Goal: Task Accomplishment & Management: Use online tool/utility

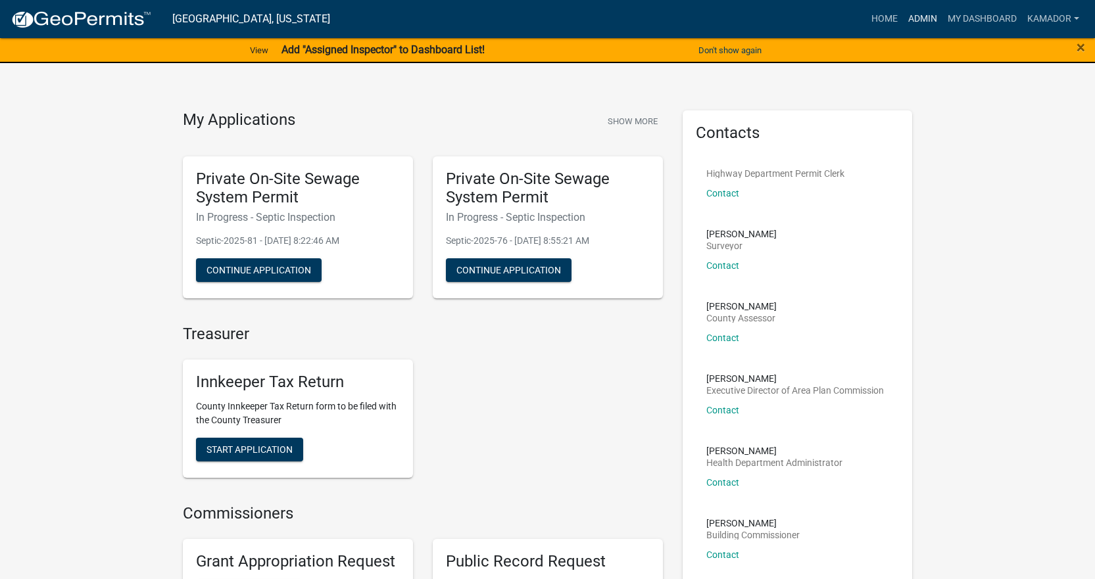
click at [903, 13] on link "Admin" at bounding box center [922, 19] width 39 height 25
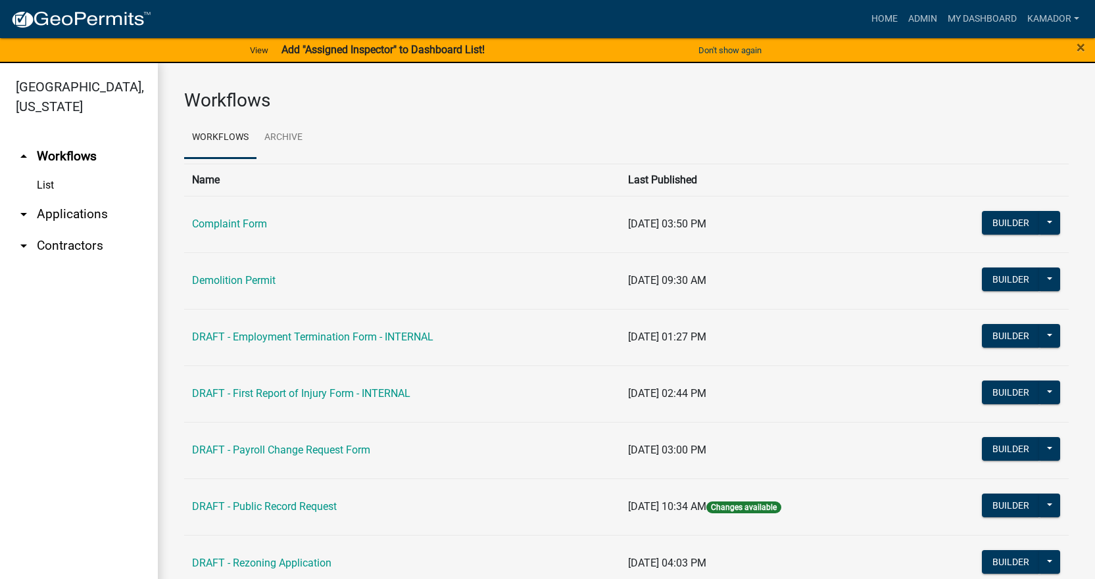
click at [68, 217] on link "arrow_drop_down Applications" at bounding box center [79, 215] width 158 height 32
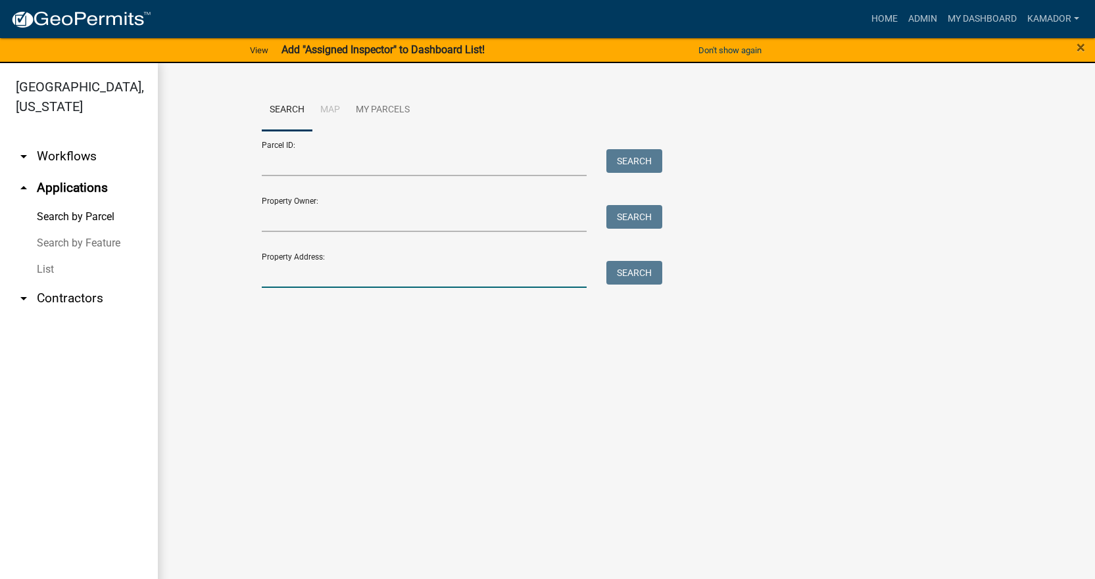
click at [308, 274] on input "Property Address:" at bounding box center [424, 274] width 325 height 27
type input "2435"
click at [631, 271] on button "Search" at bounding box center [634, 273] width 56 height 24
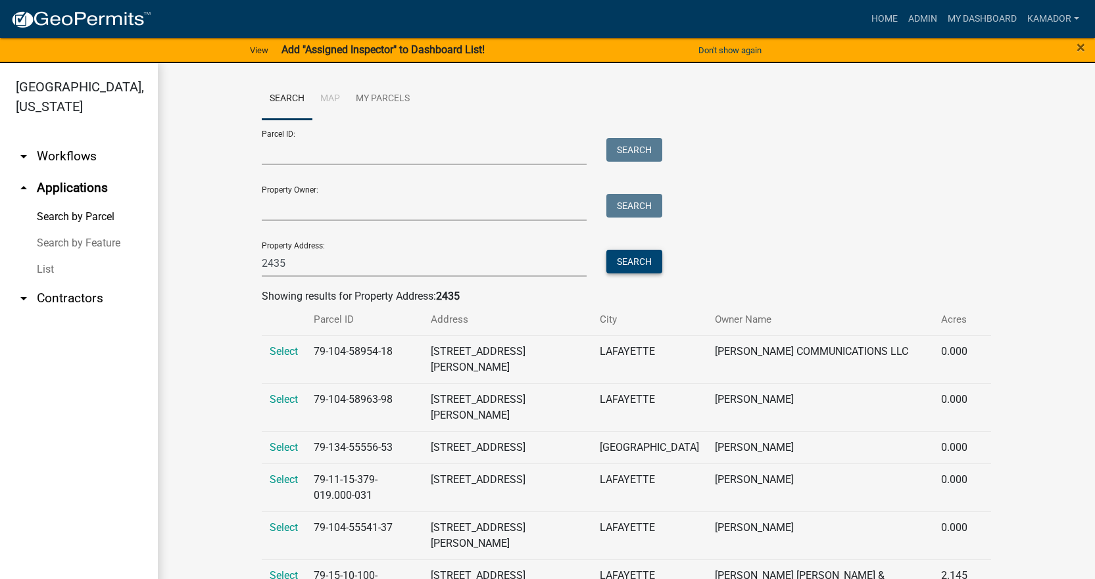
scroll to position [14, 0]
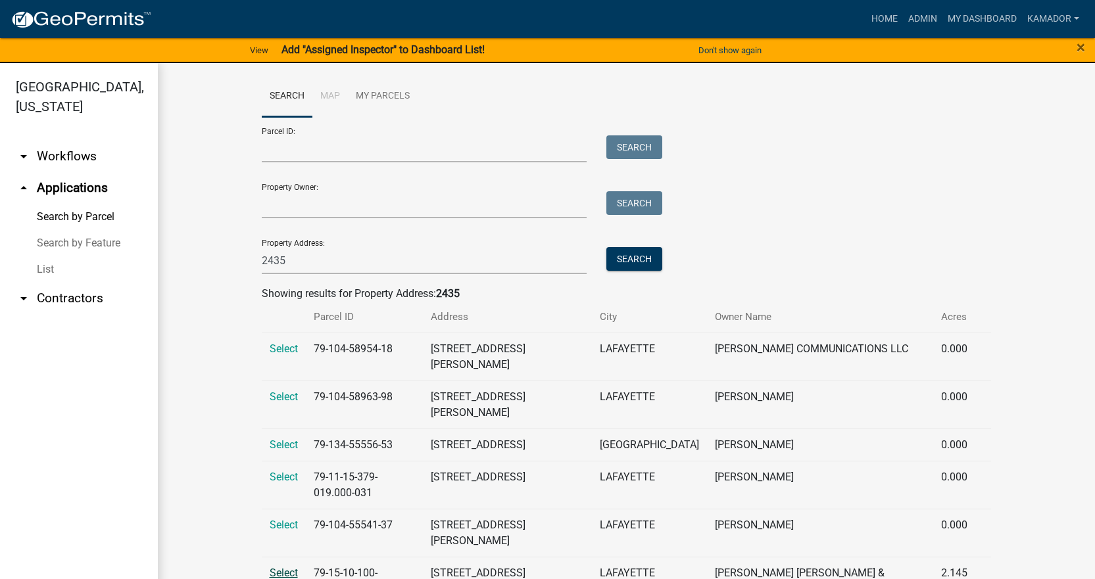
click at [277, 567] on span "Select" at bounding box center [284, 573] width 28 height 12
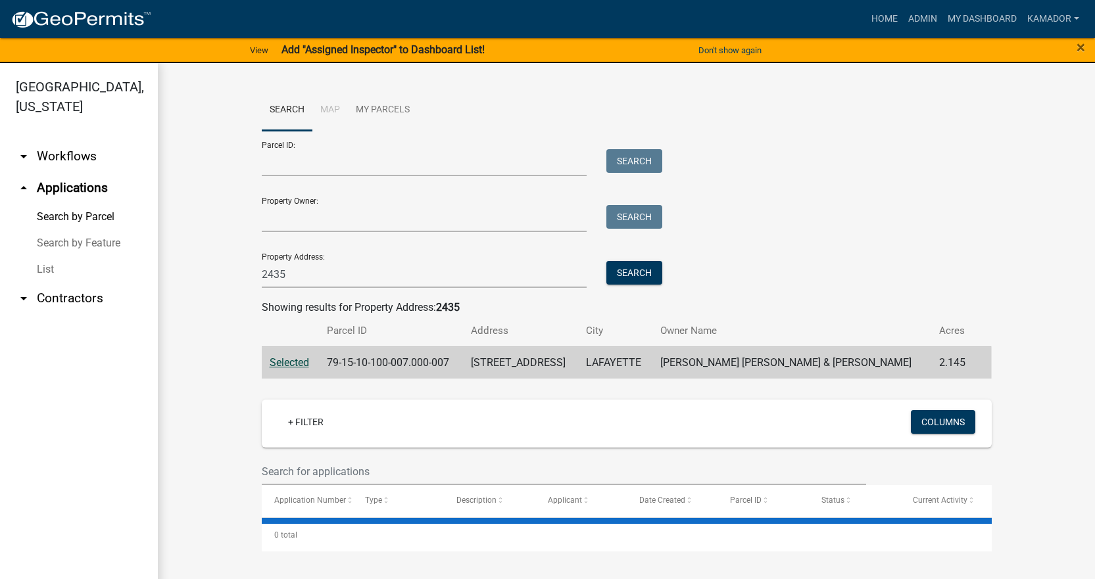
scroll to position [0, 0]
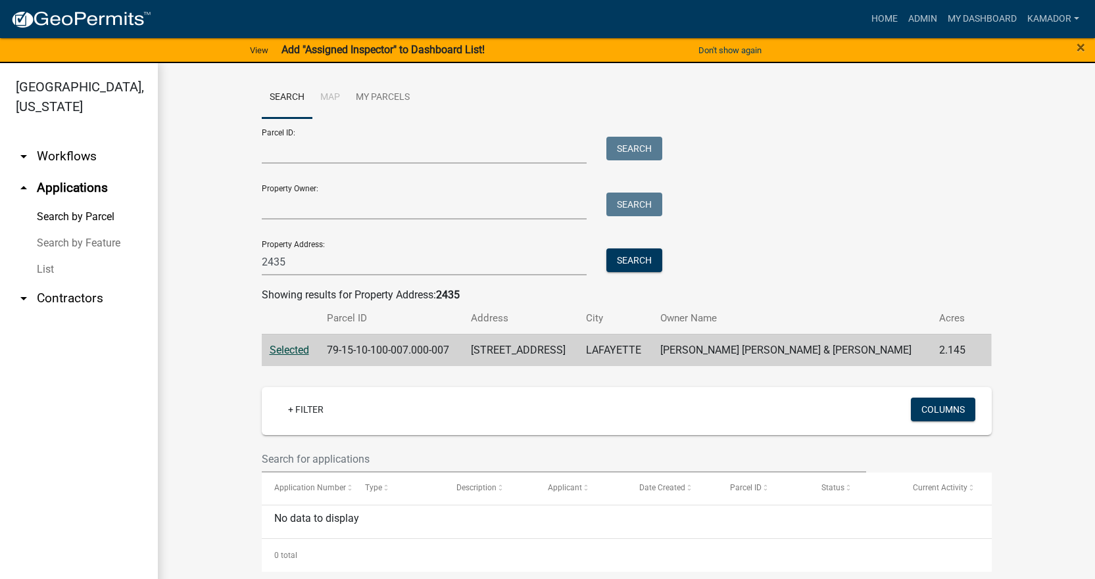
scroll to position [16, 0]
